Goal: Browse casually: Explore the website without a specific task or goal

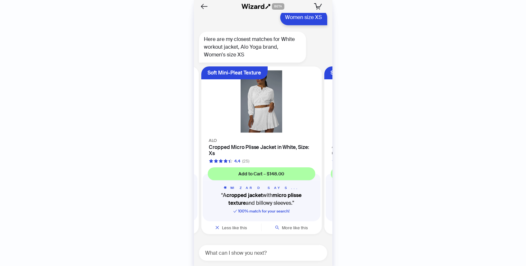
scroll to position [0, 197]
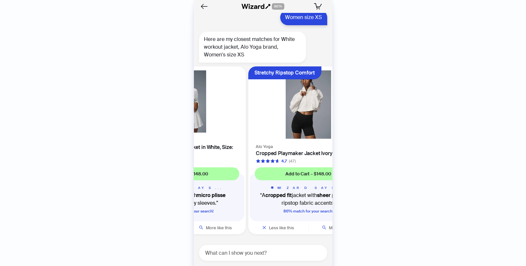
scroll to position [1089, 0]
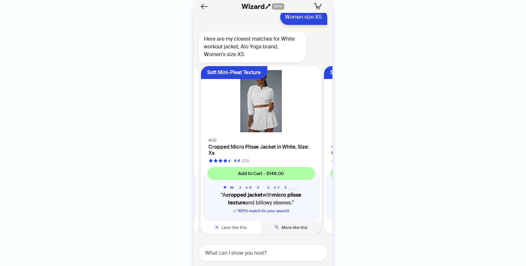
scroll to position [0, 121]
click at [288, 224] on span "More like this" at bounding box center [295, 226] width 26 height 5
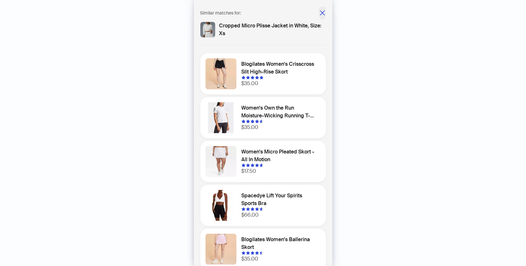
click at [323, 14] on icon "close" at bounding box center [322, 13] width 6 height 6
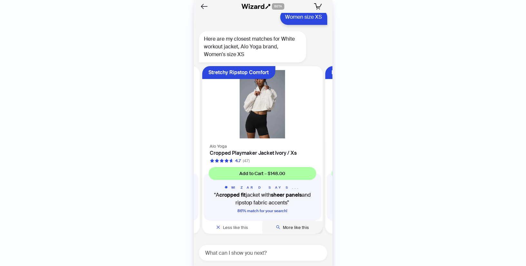
scroll to position [0, 244]
click at [296, 227] on span "More like this" at bounding box center [295, 226] width 26 height 5
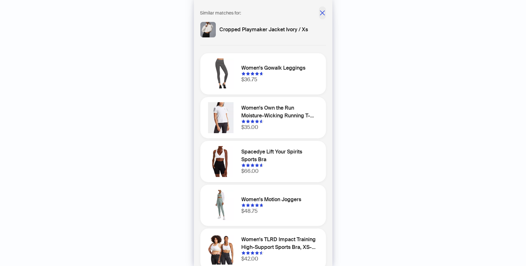
click at [320, 12] on icon "close" at bounding box center [322, 13] width 6 height 6
